Goal: Information Seeking & Learning: Learn about a topic

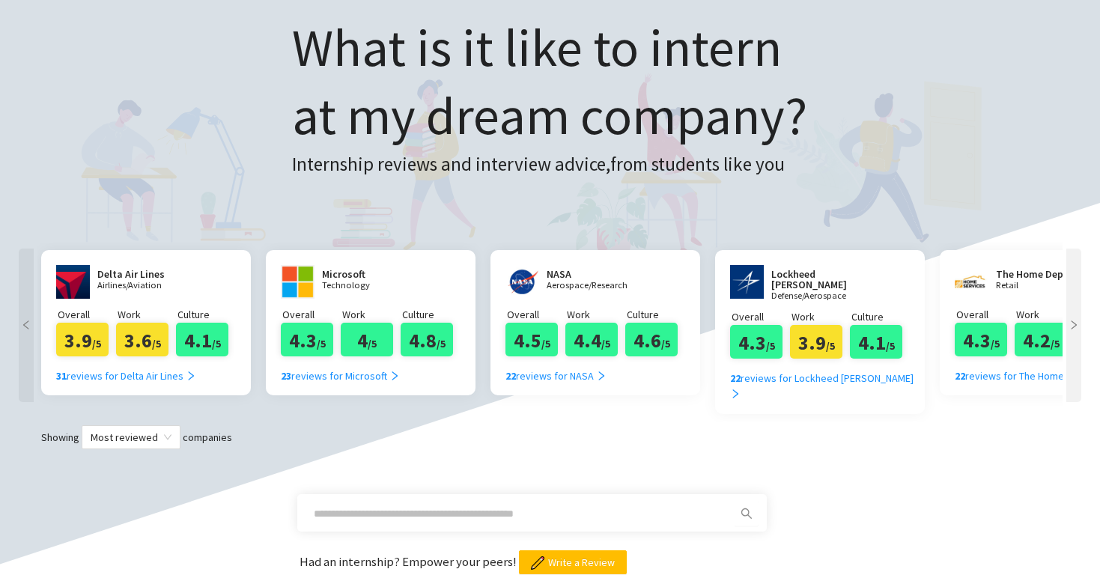
scroll to position [217, 0]
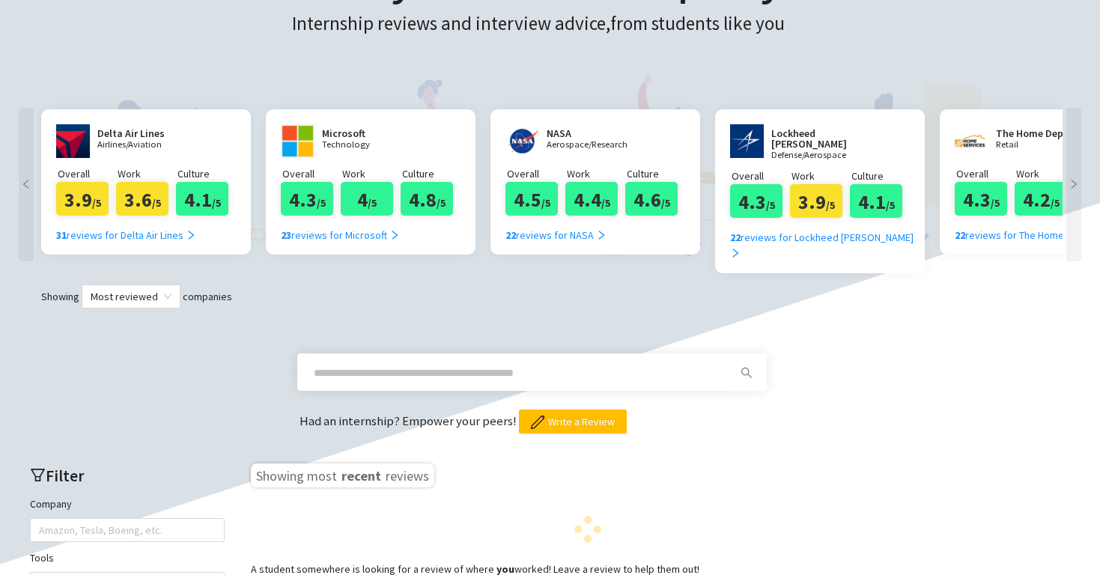
click at [451, 365] on input "text" at bounding box center [514, 373] width 401 height 16
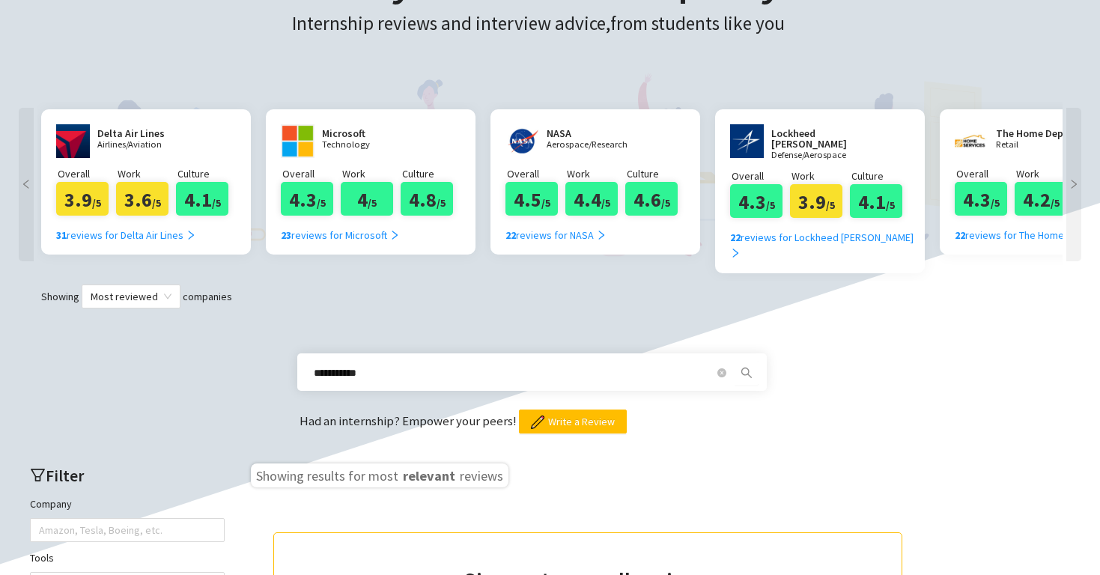
type input "**********"
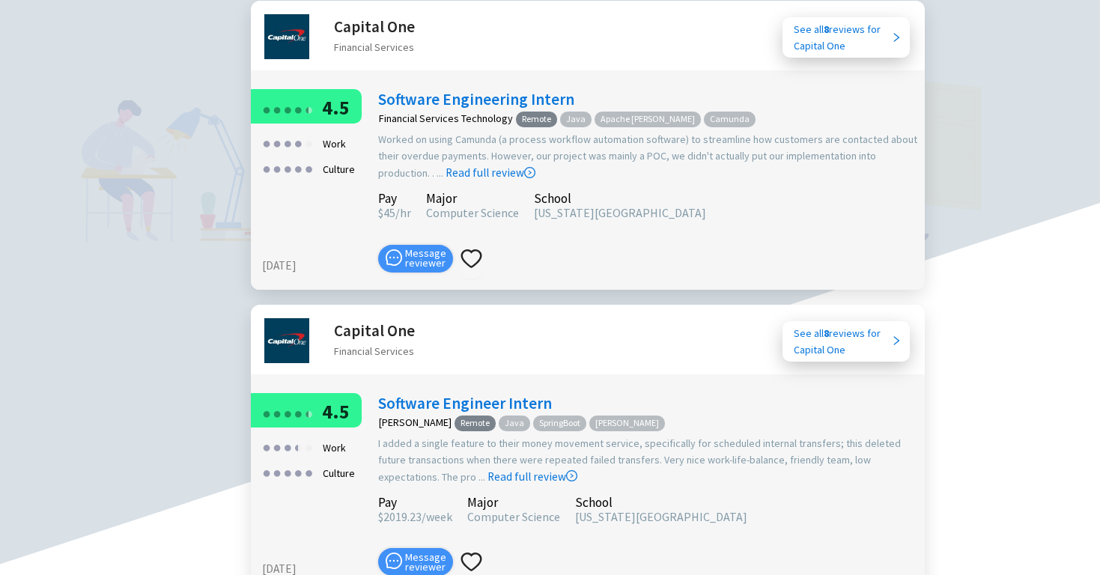
scroll to position [1019, 0]
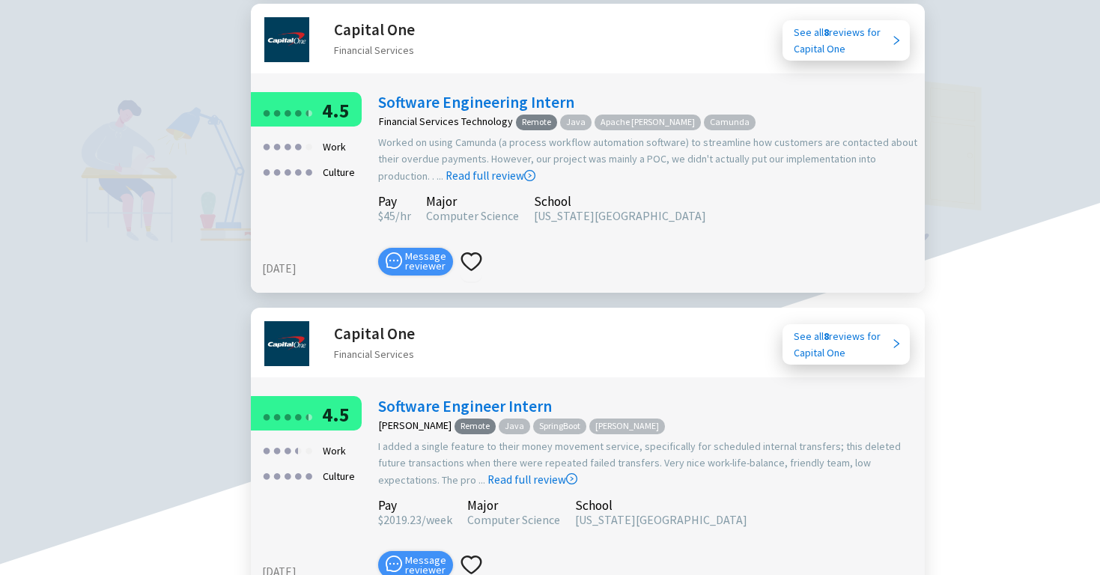
click at [371, 17] on h2 "Capital One" at bounding box center [374, 29] width 81 height 25
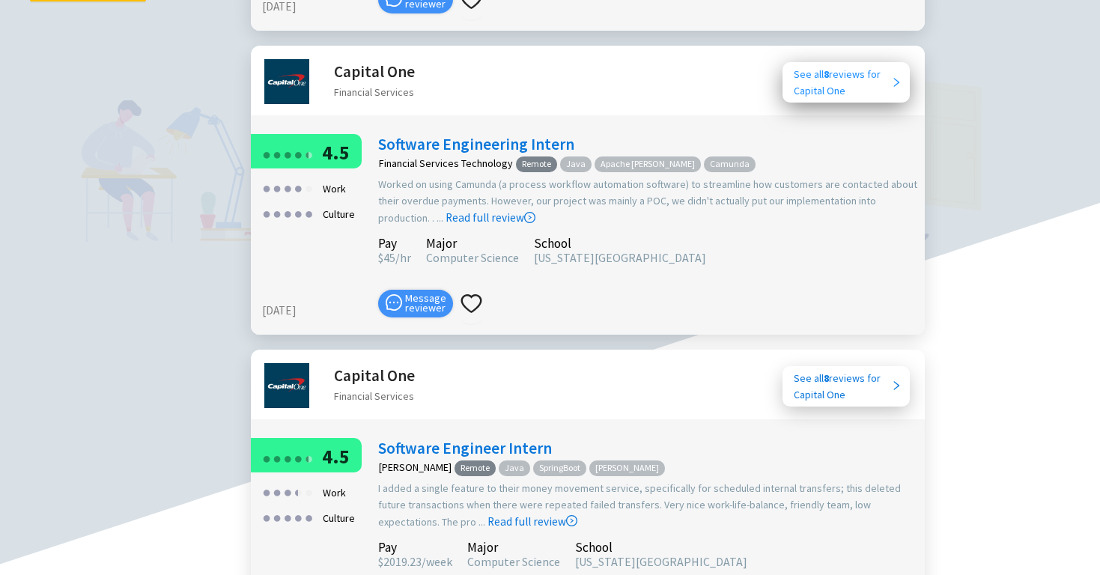
click at [811, 68] on div "See all 8 reviews for Capital One" at bounding box center [842, 82] width 97 height 33
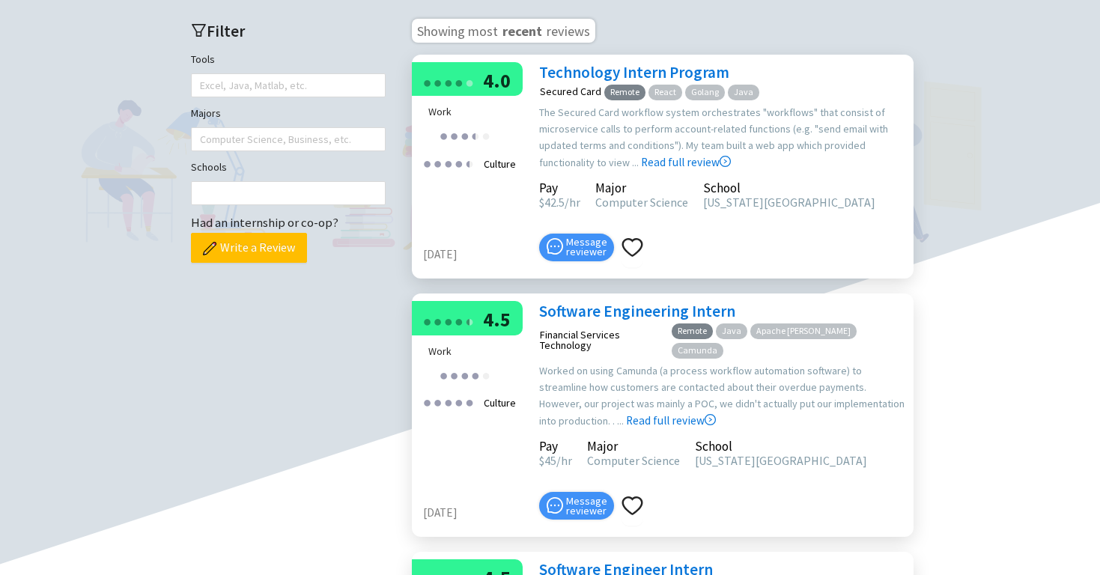
scroll to position [443, 0]
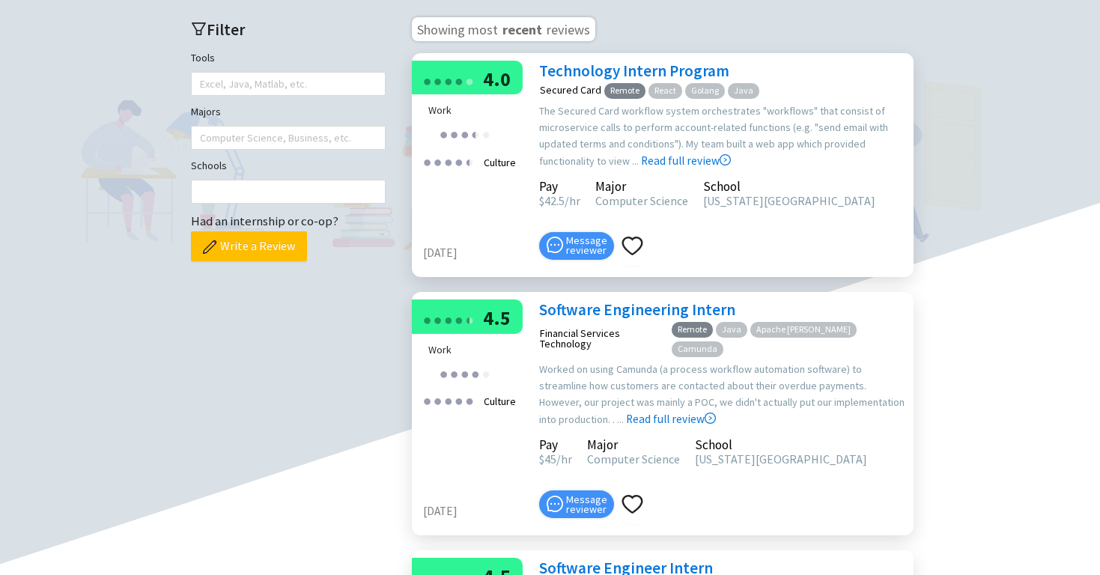
click at [591, 81] on link "Technology Intern Program" at bounding box center [634, 71] width 190 height 20
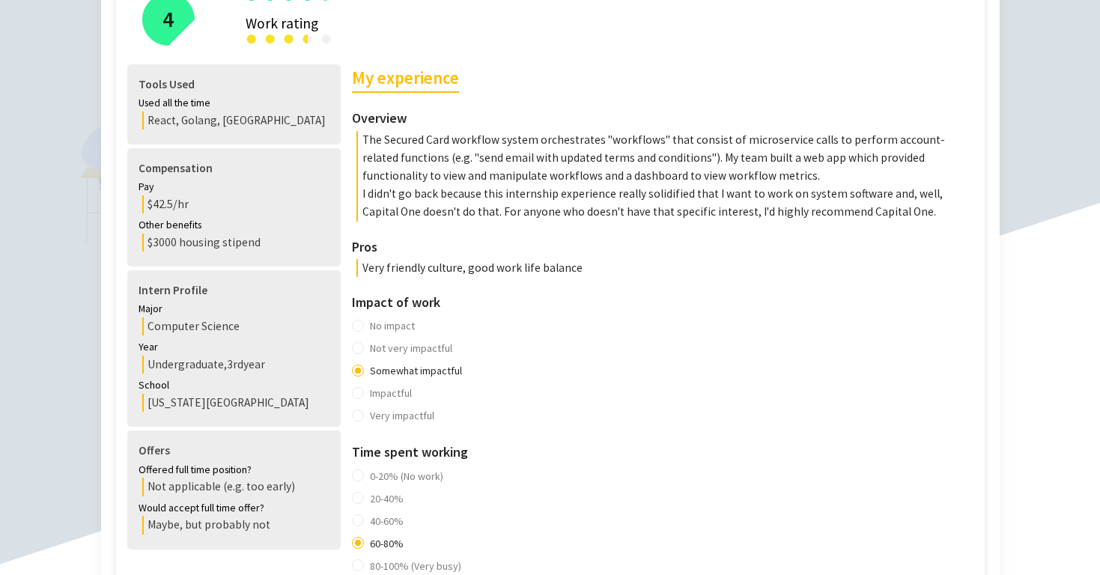
scroll to position [410, 0]
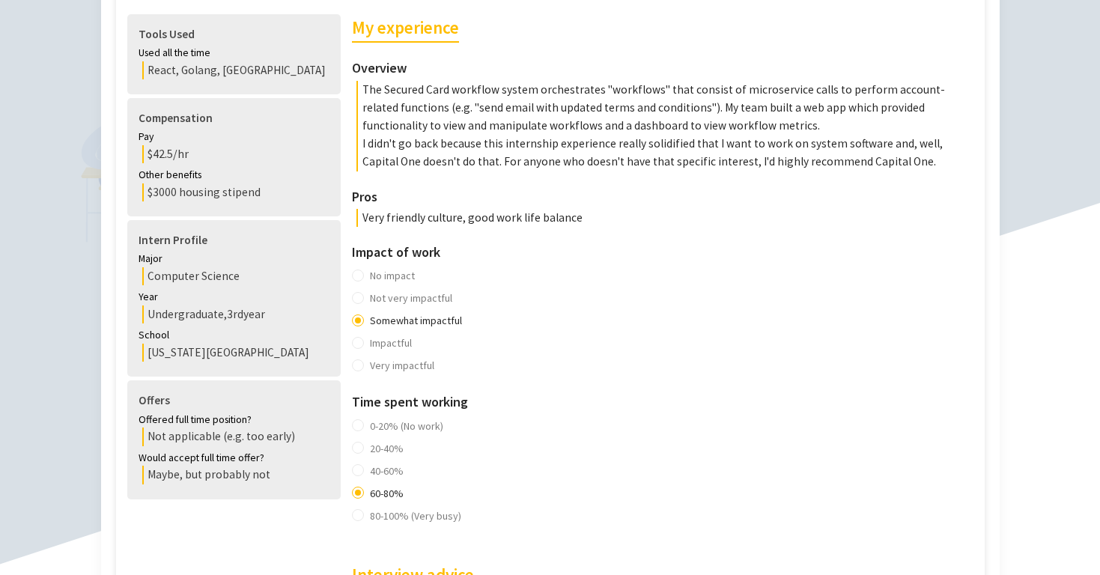
click at [356, 222] on p "Very friendly culture, good work life balance" at bounding box center [666, 218] width 621 height 18
drag, startPoint x: 343, startPoint y: 222, endPoint x: 543, endPoint y: 222, distance: 199.9
click at [543, 222] on p "Very friendly culture, good work life balance" at bounding box center [666, 218] width 621 height 18
click at [513, 216] on p "Very friendly culture, good work life balance" at bounding box center [666, 218] width 621 height 18
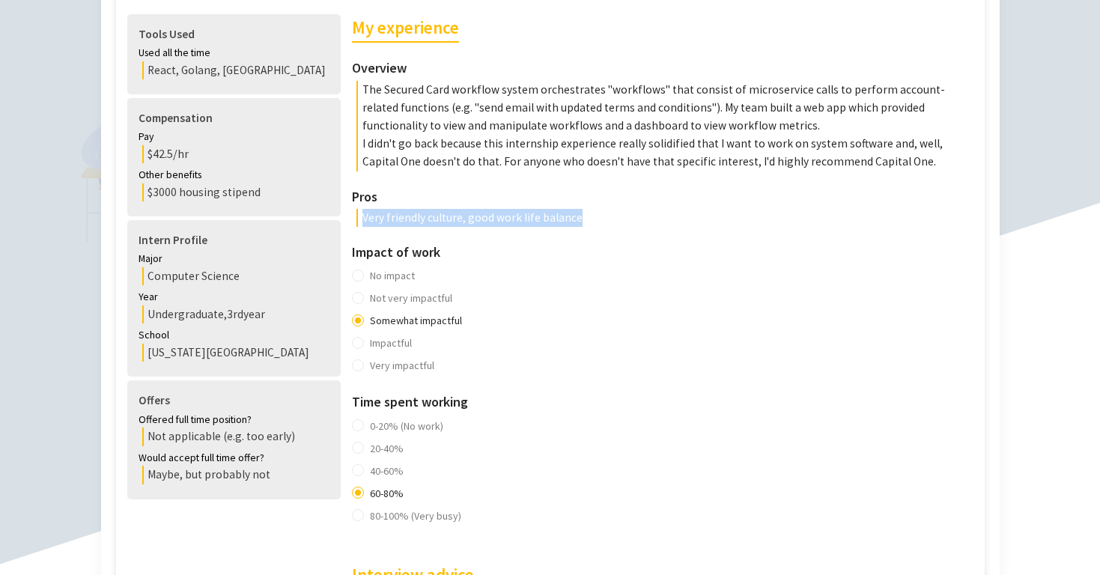
drag, startPoint x: 513, startPoint y: 216, endPoint x: 349, endPoint y: 216, distance: 164.0
click at [356, 216] on p "Very friendly culture, good work life balance" at bounding box center [666, 218] width 621 height 18
drag, startPoint x: 349, startPoint y: 216, endPoint x: 529, endPoint y: 218, distance: 179.7
click at [529, 218] on p "Very friendly culture, good work life balance" at bounding box center [666, 218] width 621 height 18
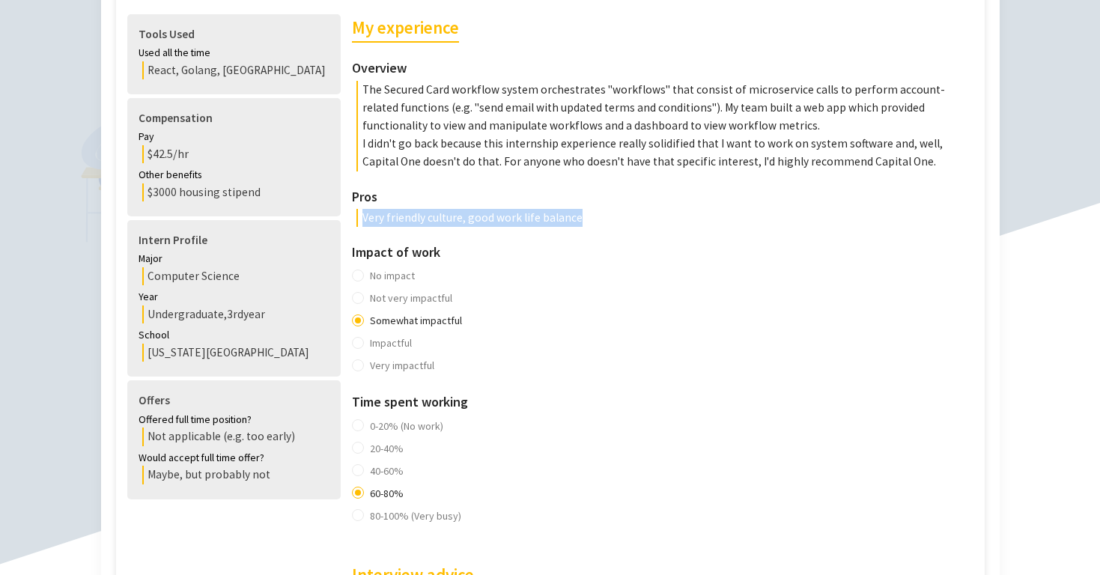
click at [529, 218] on p "Very friendly culture, good work life balance" at bounding box center [666, 218] width 621 height 18
drag, startPoint x: 529, startPoint y: 218, endPoint x: 347, endPoint y: 217, distance: 181.9
click at [356, 217] on p "Very friendly culture, good work life balance" at bounding box center [666, 218] width 621 height 18
drag, startPoint x: 347, startPoint y: 217, endPoint x: 529, endPoint y: 217, distance: 181.9
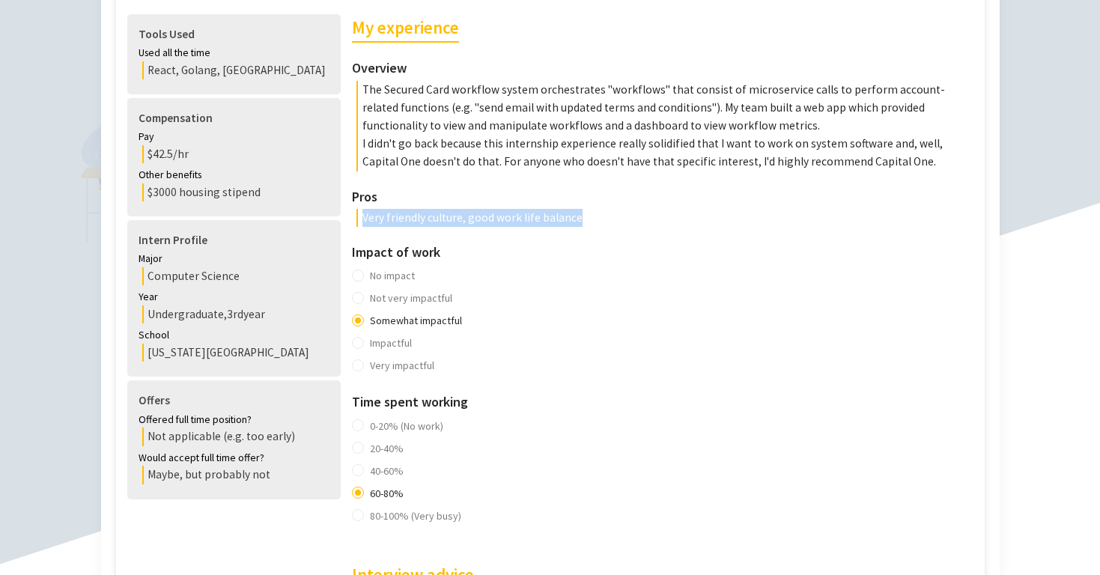
click at [529, 217] on p "Very friendly culture, good work life balance" at bounding box center [666, 218] width 621 height 18
drag, startPoint x: 529, startPoint y: 217, endPoint x: 373, endPoint y: 217, distance: 155.7
click at [373, 217] on p "Very friendly culture, good work life balance" at bounding box center [666, 218] width 621 height 18
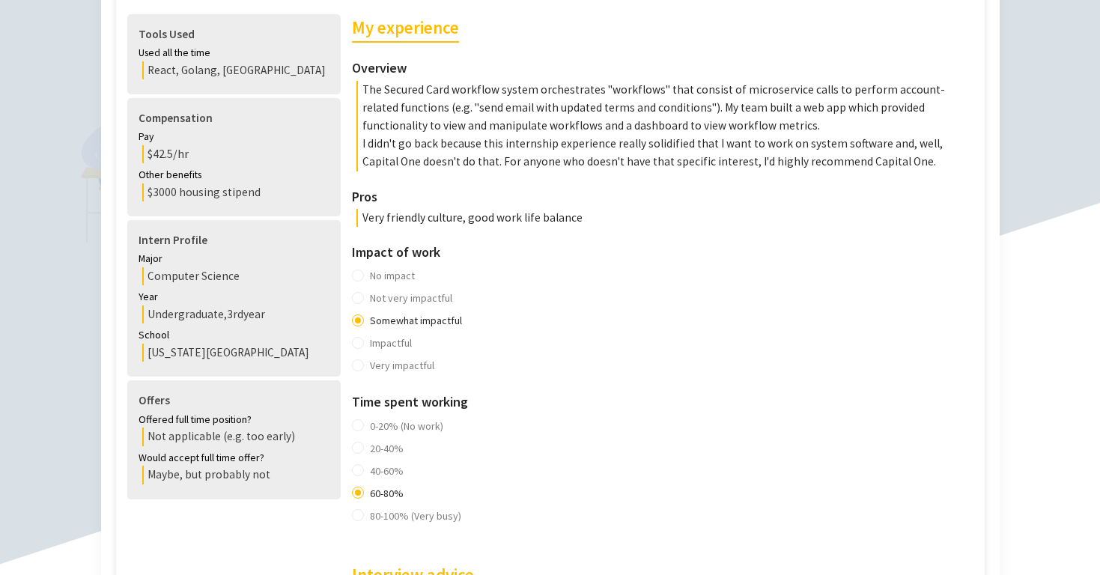
click at [356, 217] on p "Very friendly culture, good work life balance" at bounding box center [666, 218] width 621 height 18
drag, startPoint x: 355, startPoint y: 217, endPoint x: 554, endPoint y: 217, distance: 199.2
click at [554, 217] on p "Very friendly culture, good work life balance" at bounding box center [666, 218] width 621 height 18
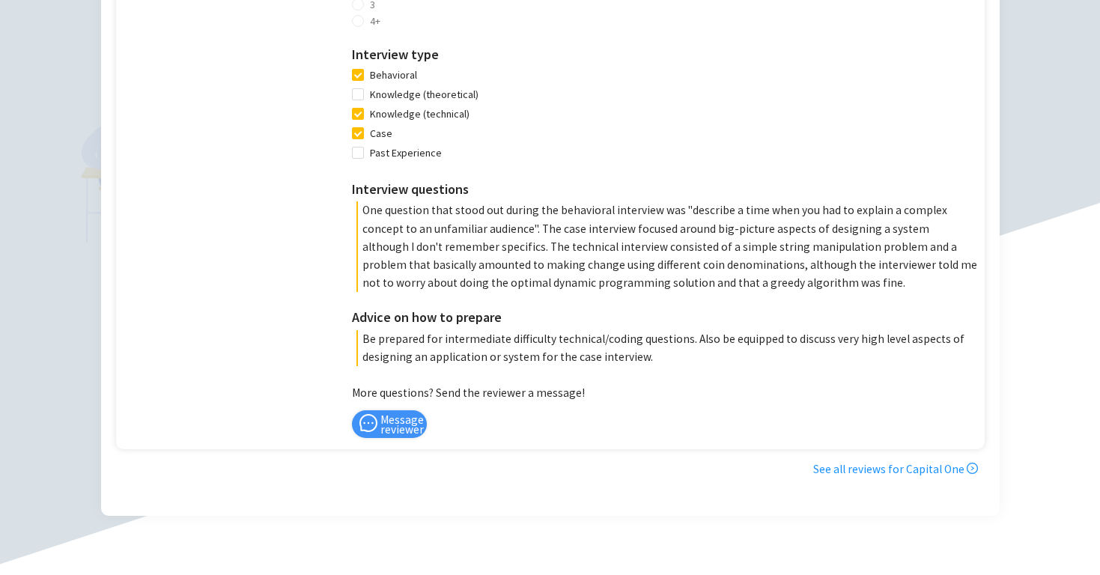
scroll to position [1234, 0]
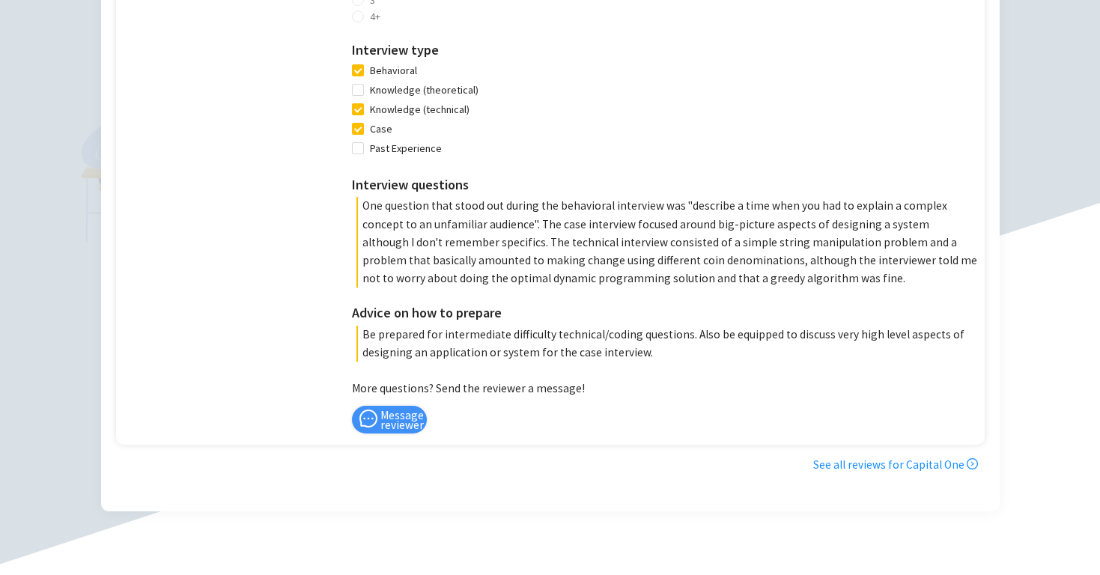
click at [356, 202] on p "One question that stood out during the behavioral interview was "describe a tim…" at bounding box center [666, 242] width 621 height 91
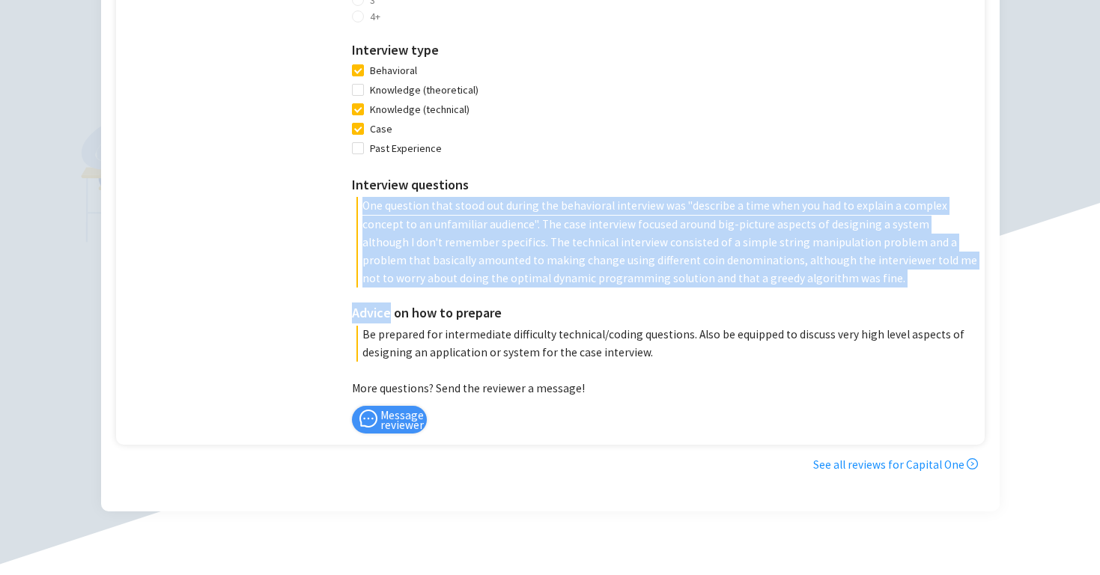
drag, startPoint x: 341, startPoint y: 202, endPoint x: 646, endPoint y: 285, distance: 315.7
click at [646, 406] on div "Interview advice How did you find the job / apply? Online job board (e.g., Link…" at bounding box center [664, 420] width 625 height 28
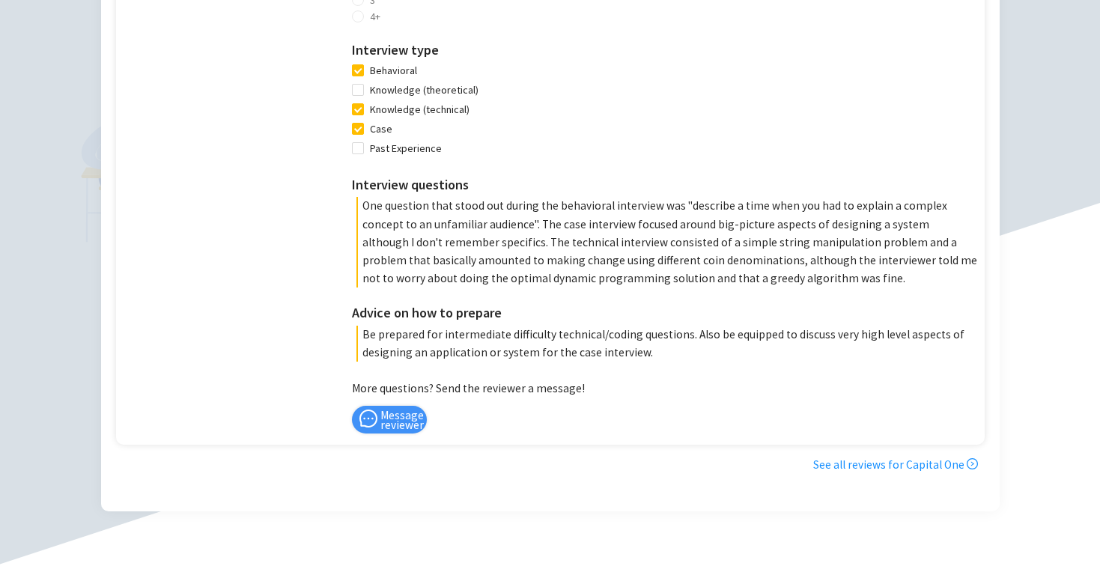
click at [661, 279] on p "One question that stood out during the behavioral interview was "describe a tim…" at bounding box center [666, 242] width 621 height 91
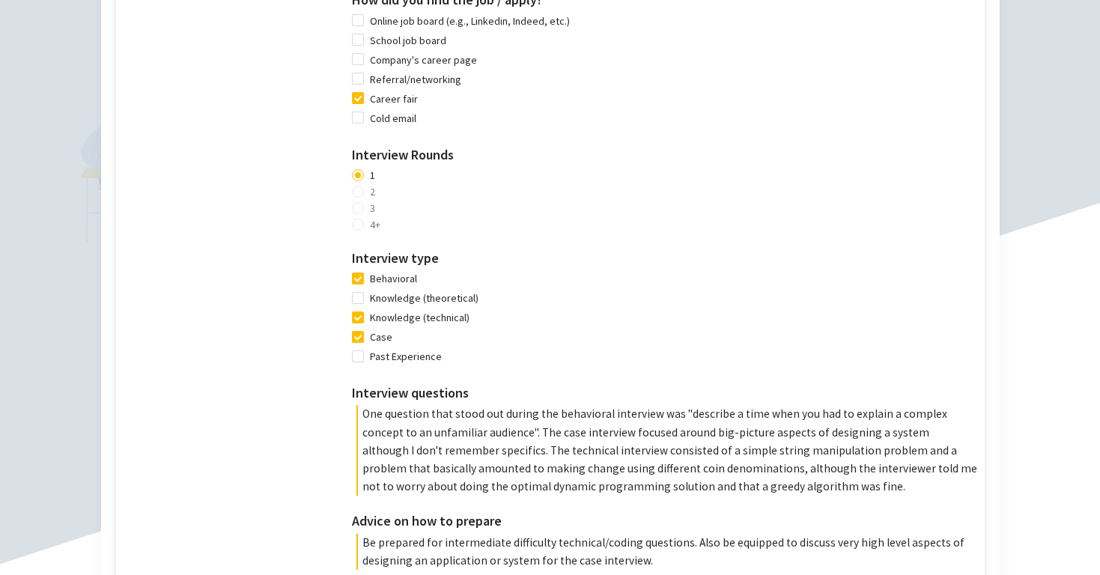
scroll to position [1050, 0]
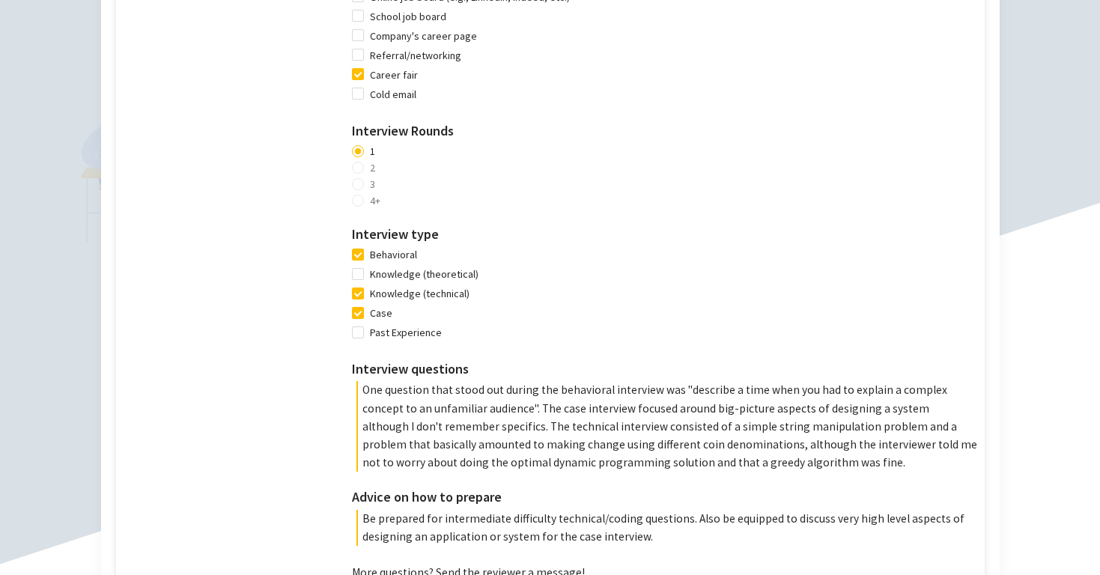
click at [356, 386] on p "One question that stood out during the behavioral interview was "describe a tim…" at bounding box center [666, 426] width 621 height 91
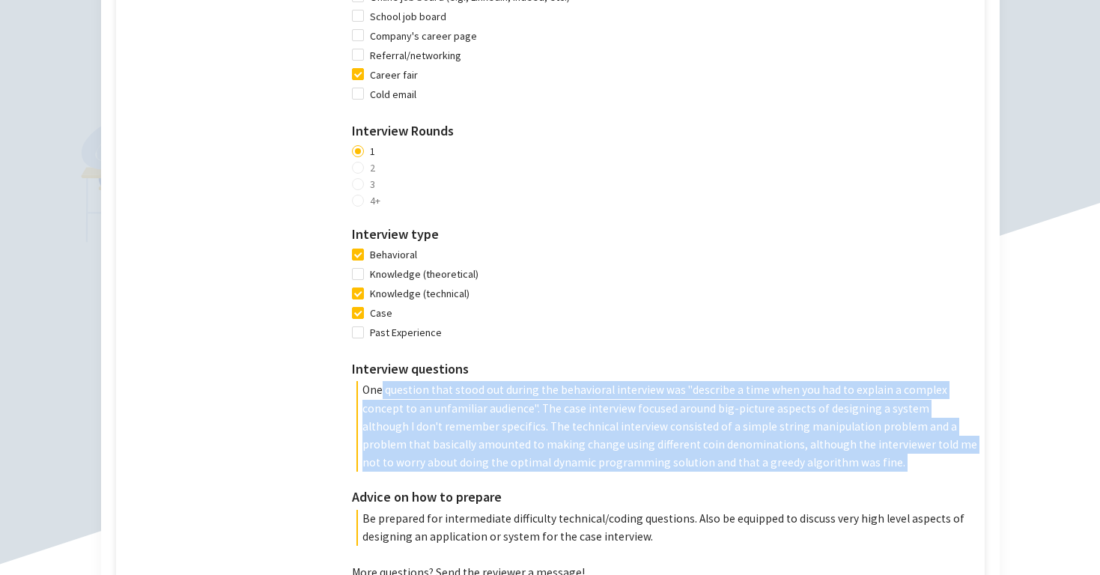
drag, startPoint x: 352, startPoint y: 386, endPoint x: 622, endPoint y: 464, distance: 281.5
click at [622, 464] on p "One question that stood out during the behavioral interview was "describe a tim…" at bounding box center [666, 426] width 621 height 91
drag, startPoint x: 660, startPoint y: 464, endPoint x: 324, endPoint y: 380, distance: 345.7
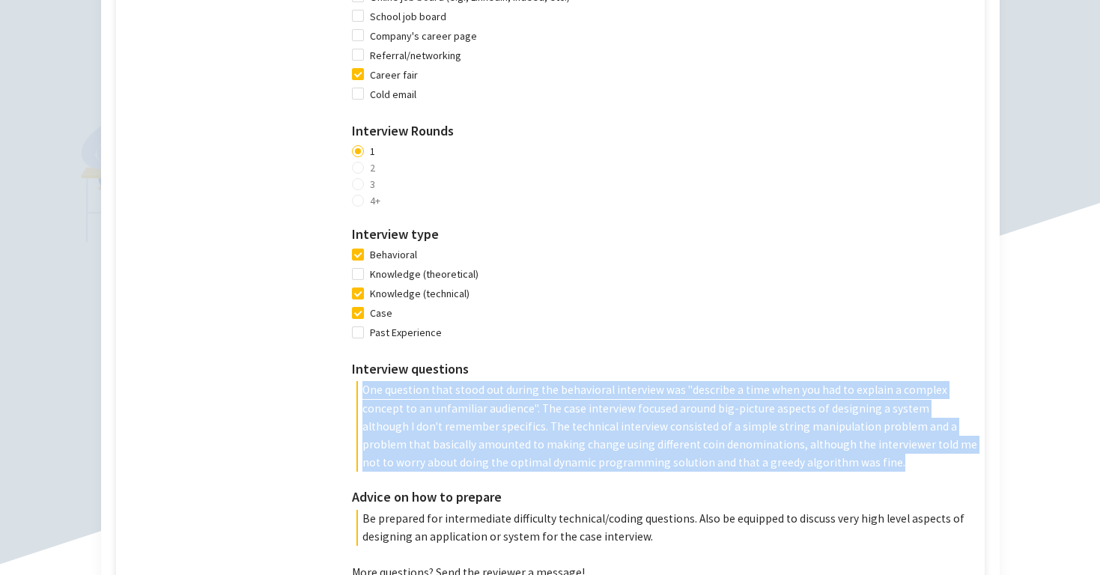
drag, startPoint x: 324, startPoint y: 380, endPoint x: 615, endPoint y: 449, distance: 298.6
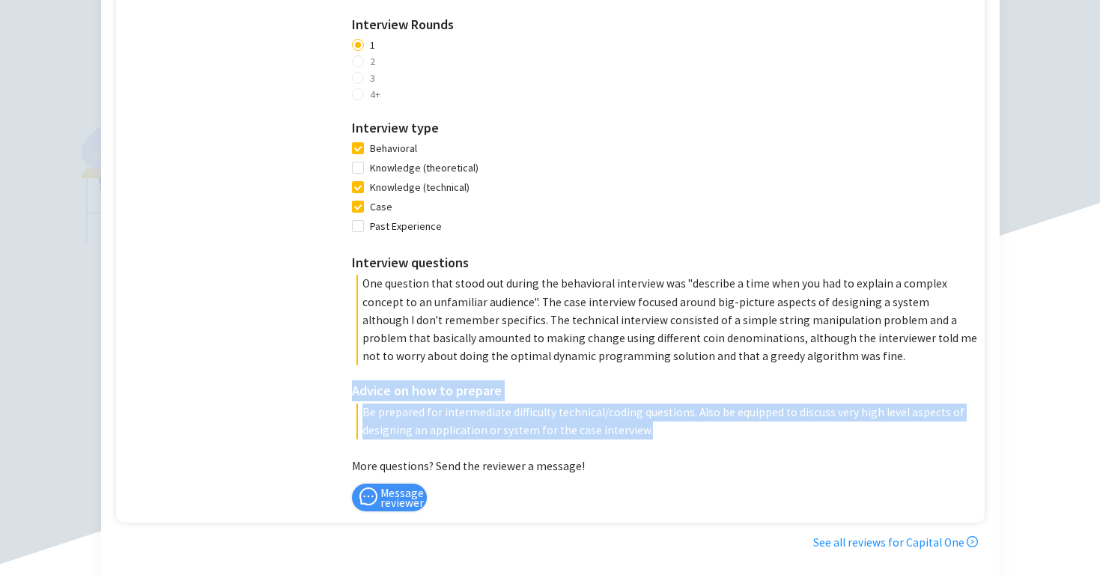
drag, startPoint x: 573, startPoint y: 418, endPoint x: 323, endPoint y: 385, distance: 251.5
click at [352, 385] on div "Advice on how to prepare Be prepared for intermediate difficulty technical/codi…" at bounding box center [664, 409] width 625 height 59
click at [352, 385] on h3 "Advice on how to prepare" at bounding box center [664, 390] width 625 height 21
drag, startPoint x: 323, startPoint y: 385, endPoint x: 525, endPoint y: 426, distance: 205.6
click at [525, 426] on div "Advice on how to prepare Be prepared for intermediate difficulty technical/codi…" at bounding box center [664, 409] width 625 height 59
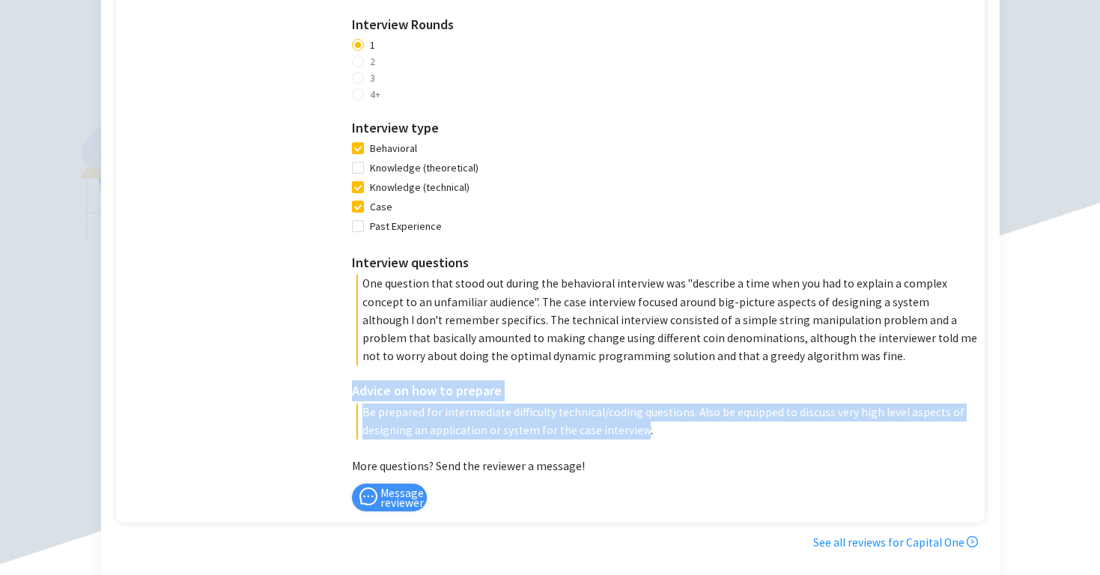
click at [525, 426] on p "Be prepared for intermediate difficulty technical/coding questions. Also be equ…" at bounding box center [666, 422] width 621 height 36
